Goal: Information Seeking & Learning: Find specific page/section

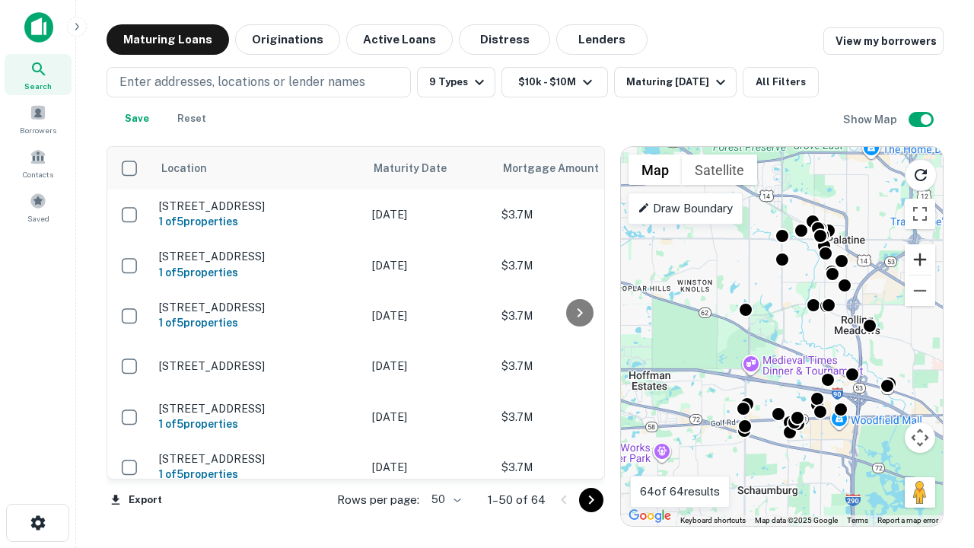
click at [920, 259] on button "Zoom in" at bounding box center [920, 259] width 30 height 30
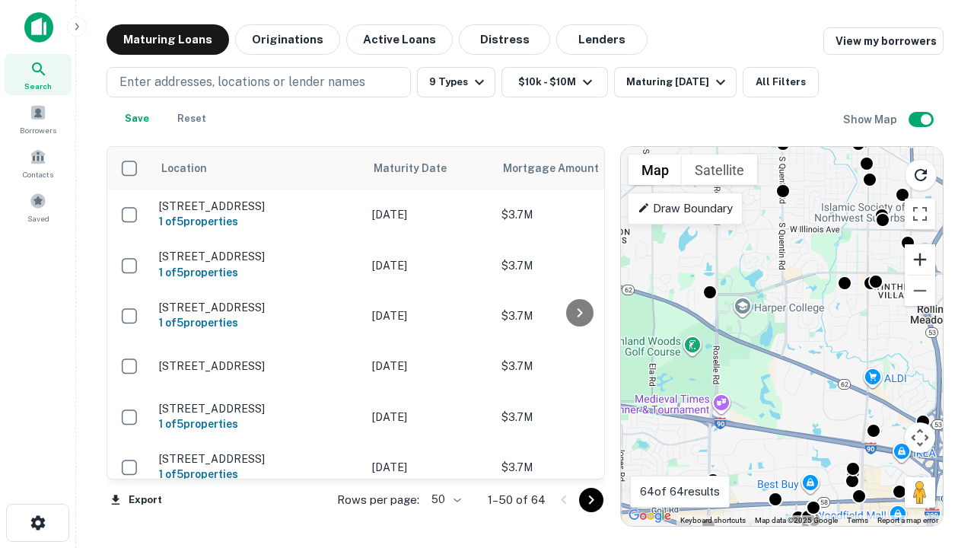
click at [920, 259] on button "Zoom in" at bounding box center [920, 259] width 30 height 30
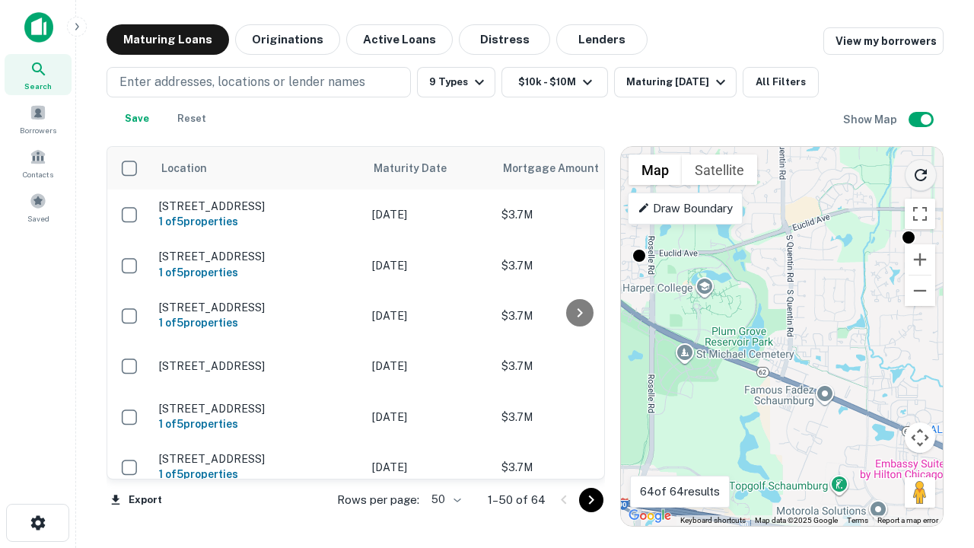
click at [921, 172] on icon "Reload search area" at bounding box center [921, 175] width 18 height 18
